Goal: Transaction & Acquisition: Purchase product/service

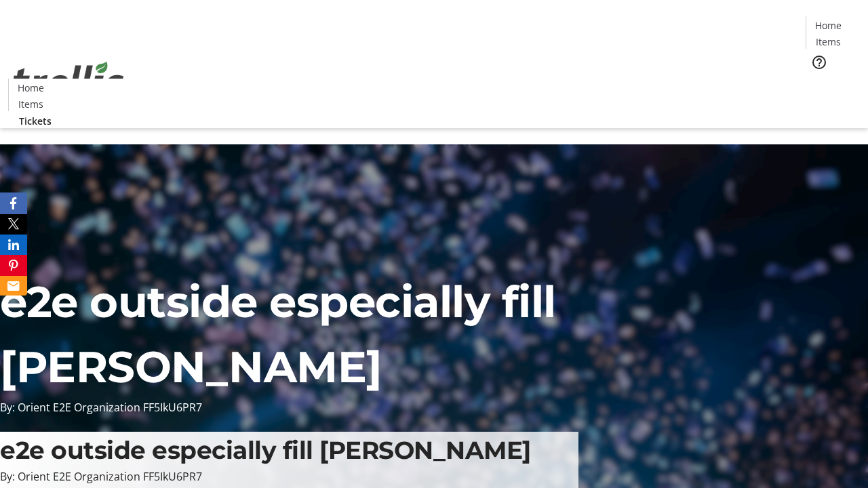
click at [817, 79] on span "Tickets" at bounding box center [833, 86] width 33 height 14
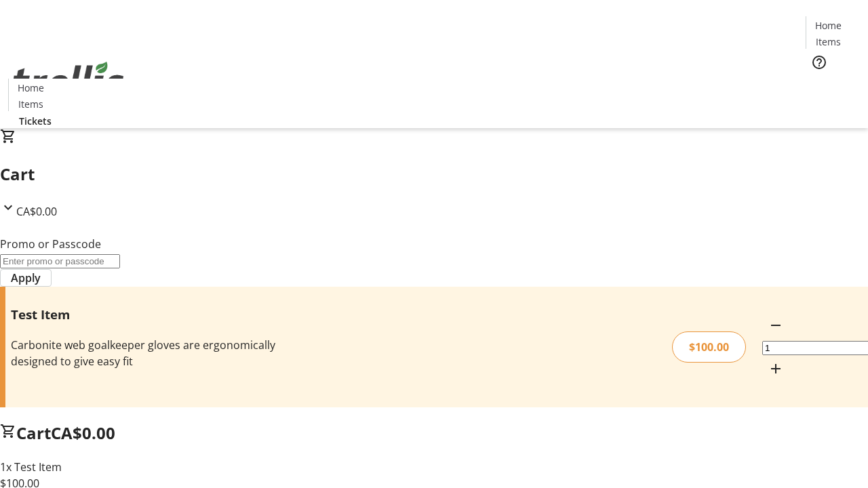
type input "FLAT"
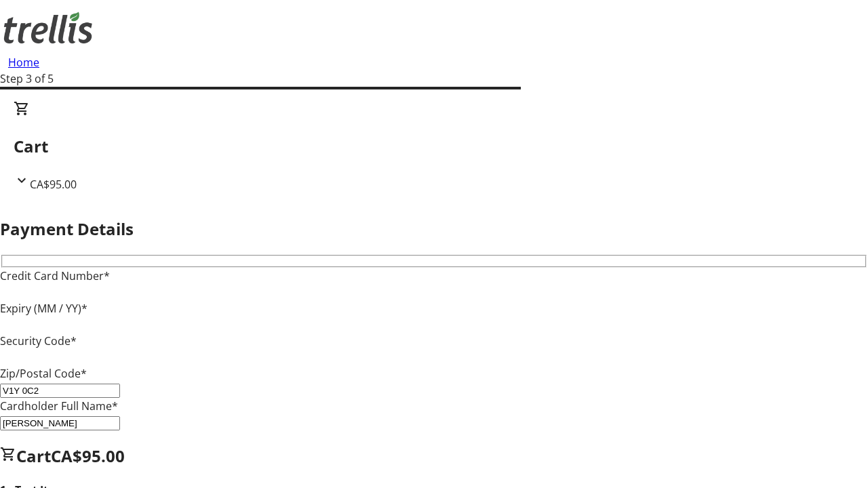
type input "V1Y 0C2"
